Goal: Find specific page/section

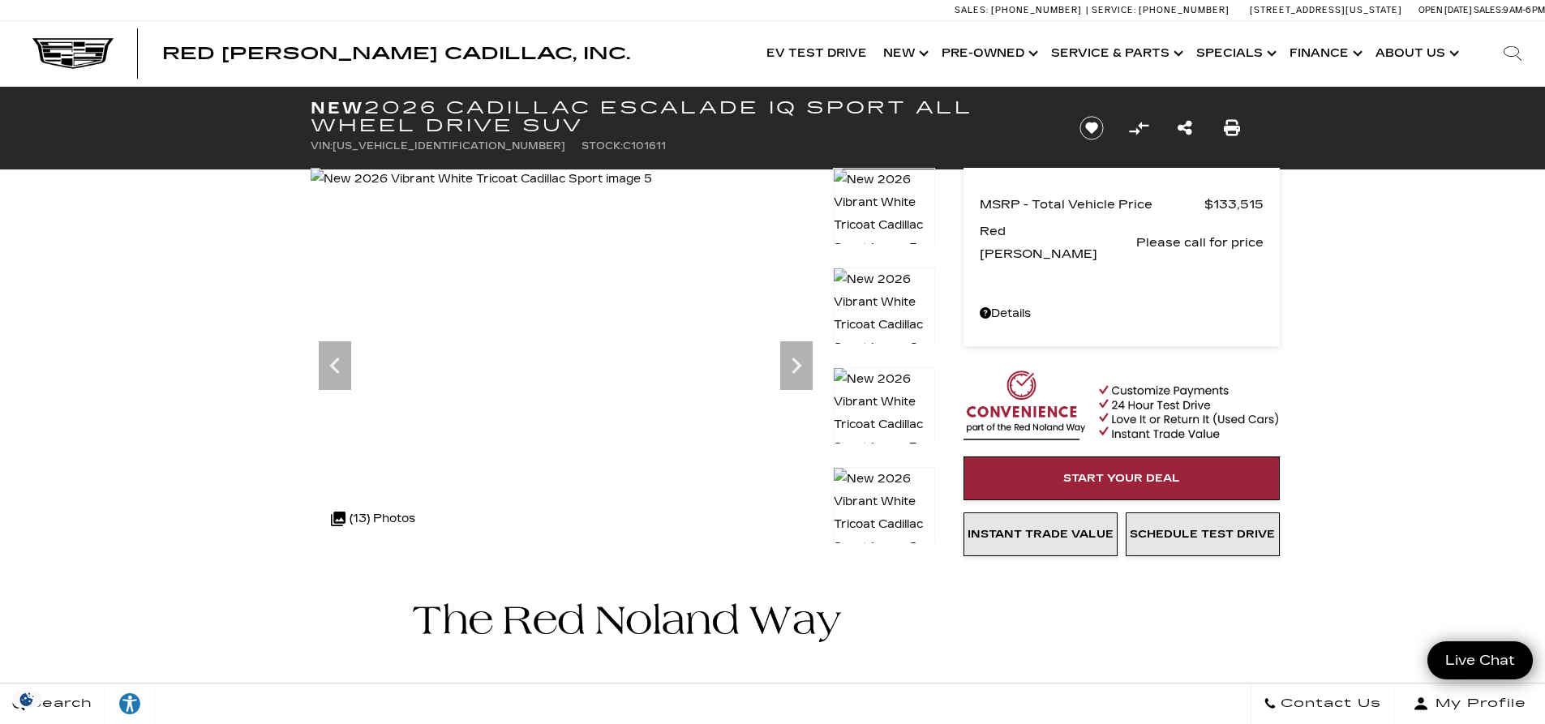
click at [410, 148] on span "[US_VEHICLE_IDENTIFICATION_NUMBER]" at bounding box center [449, 145] width 233 height 11
copy span "[US_VEHICLE_IDENTIFICATION_NUMBER]"
drag, startPoint x: 143, startPoint y: 350, endPoint x: 111, endPoint y: 8, distance: 343.7
